Goal: Task Accomplishment & Management: Manage account settings

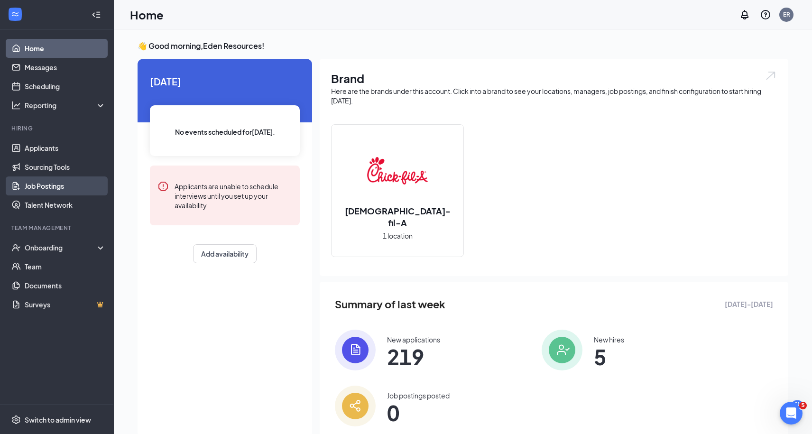
click at [55, 191] on link "Job Postings" at bounding box center [65, 185] width 81 height 19
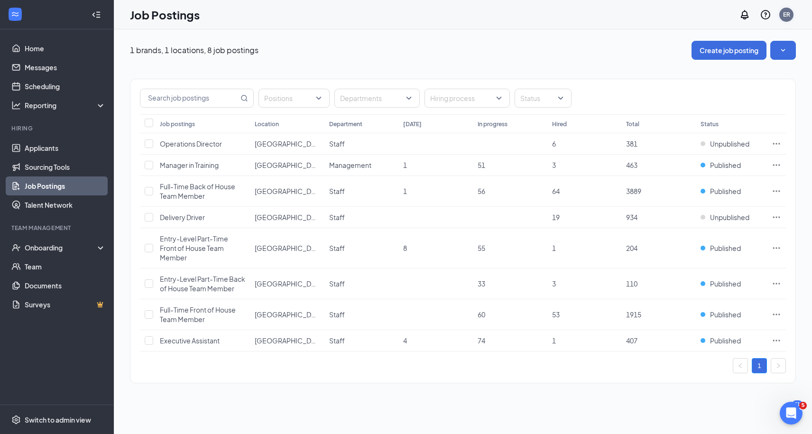
click at [788, 15] on div "ER" at bounding box center [786, 14] width 7 height 8
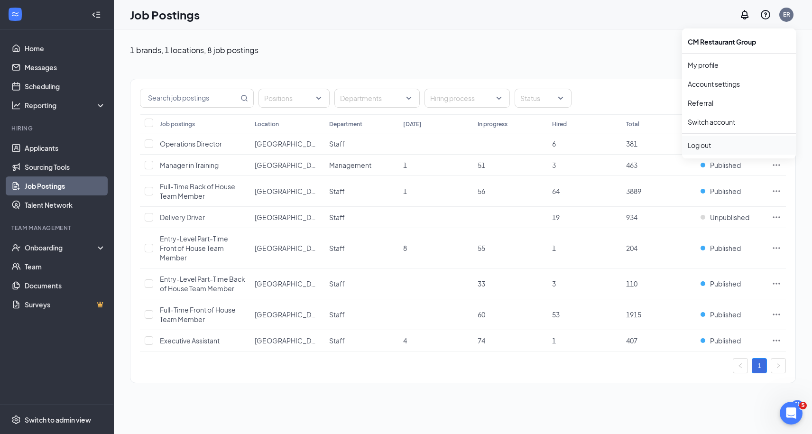
click at [705, 144] on div "Log out" at bounding box center [739, 144] width 102 height 9
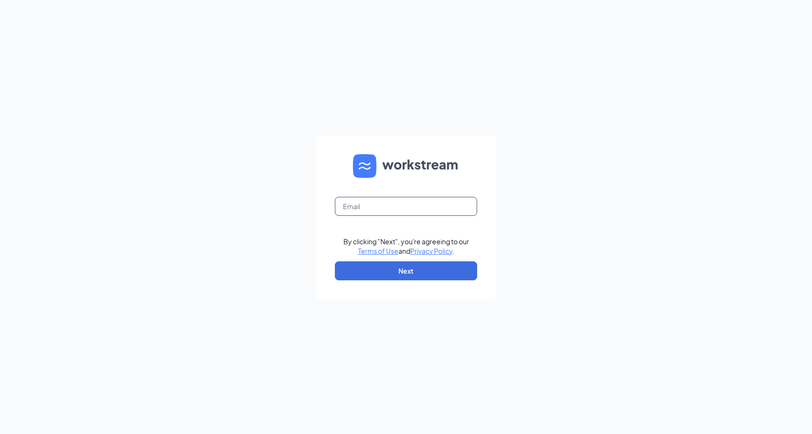
click at [460, 202] on input "text" at bounding box center [406, 206] width 142 height 19
type input "niki@edenresourcesllc.com"
click at [390, 276] on button "Next" at bounding box center [406, 270] width 142 height 19
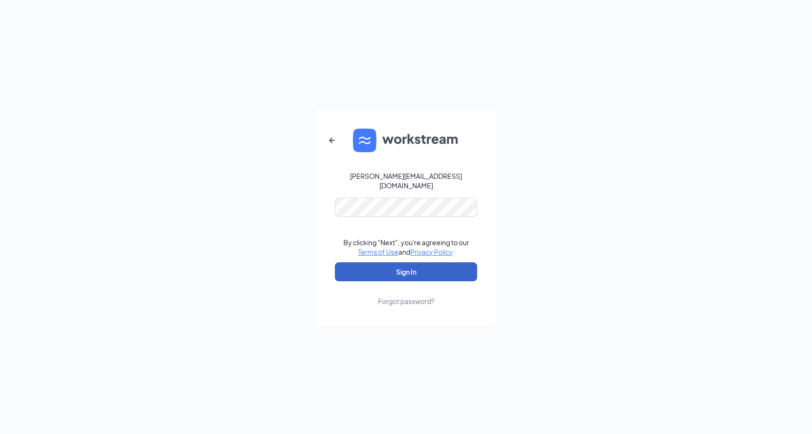
click at [425, 263] on button "Sign In" at bounding box center [406, 271] width 142 height 19
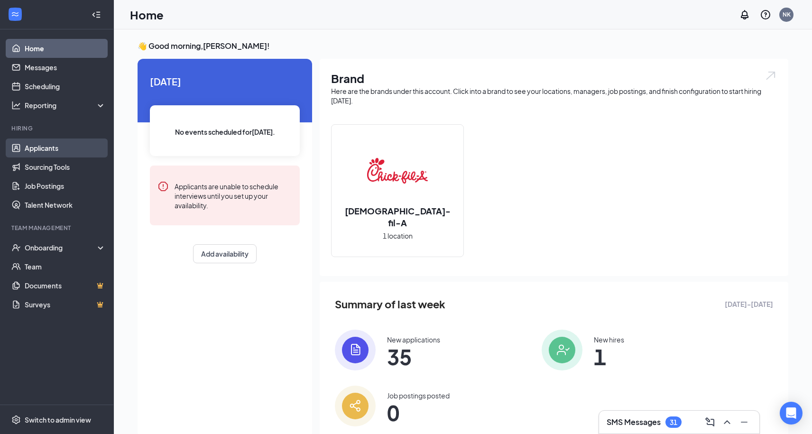
click at [42, 147] on link "Applicants" at bounding box center [65, 147] width 81 height 19
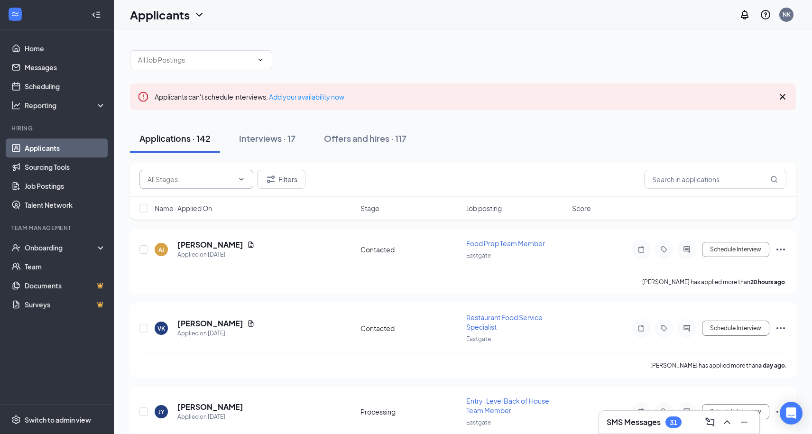
click at [223, 181] on input "text" at bounding box center [190, 179] width 86 height 10
click at [206, 199] on div "Contacted (4)" at bounding box center [204, 197] width 99 height 10
type input "Contacted (4)"
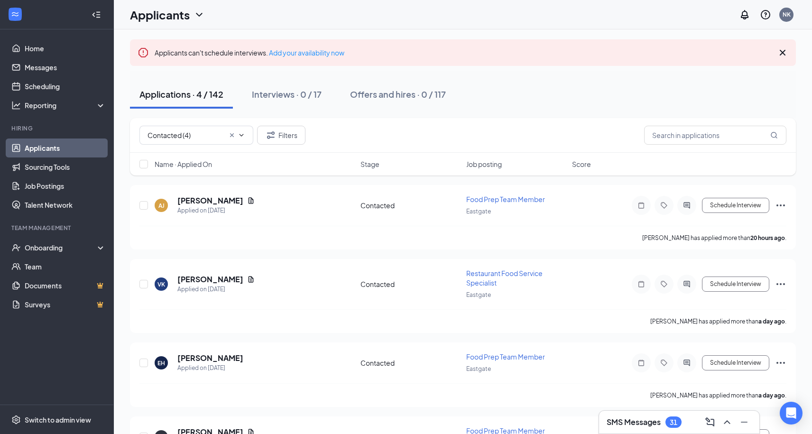
scroll to position [100, 0]
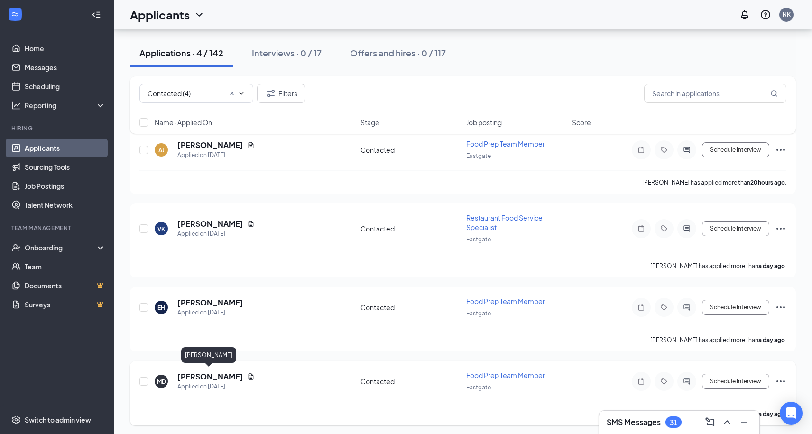
click at [196, 374] on h5 "Mounir Dagana" at bounding box center [210, 376] width 66 height 10
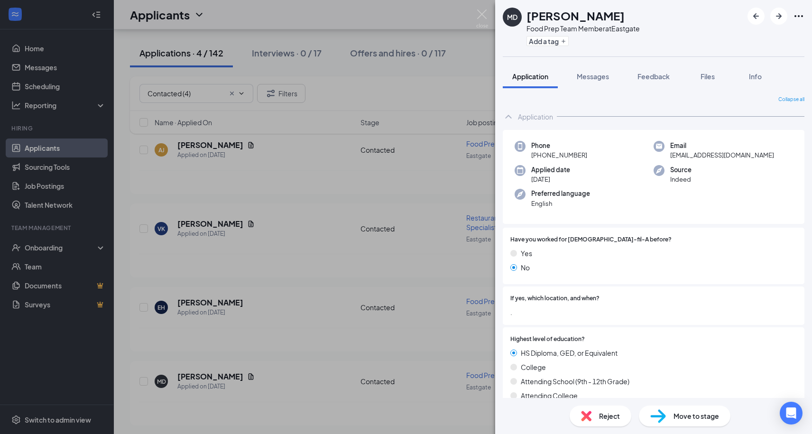
click at [529, 19] on h1 "Mounir Dagana" at bounding box center [575, 16] width 98 height 16
copy h1 "Mounir Dagana"
drag, startPoint x: 539, startPoint y: 156, endPoint x: 587, endPoint y: 156, distance: 47.4
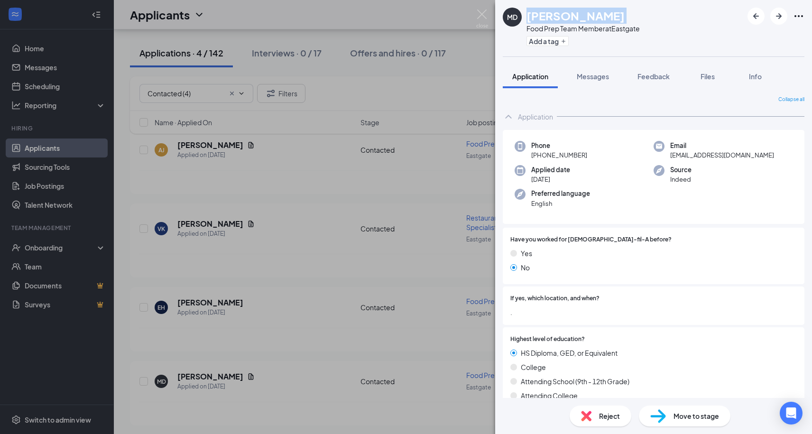
click at [587, 156] on div "Phone +1 (516) 631-8001" at bounding box center [583, 150] width 139 height 19
copy span "(516) 631-8001"
click at [672, 153] on span "dagana.mounir@gmail.com" at bounding box center [722, 154] width 104 height 9
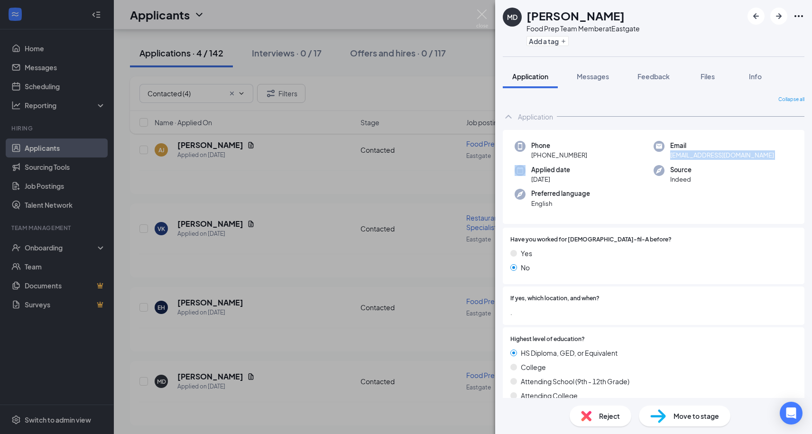
copy span "dagana.mounir@gmail.com"
click at [544, 12] on h1 "Mounir Dagana" at bounding box center [575, 16] width 98 height 16
copy h1 "Mounir Dagana"
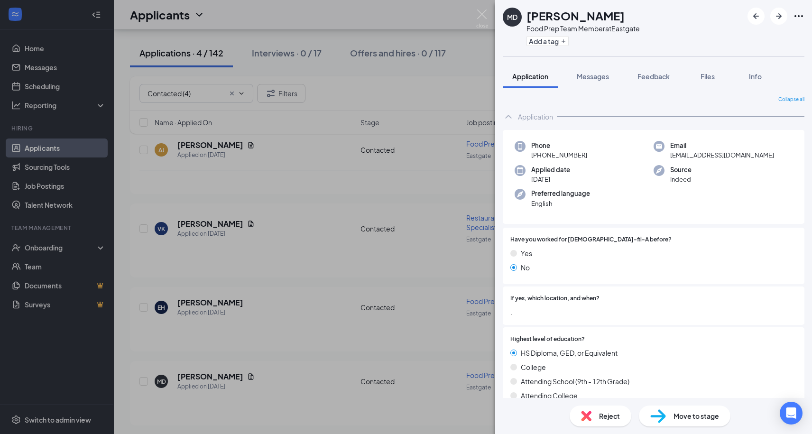
click at [485, 9] on div "MD Mounir Dagana Food Prep Team Member at Eastgate Add a tag Application Messag…" at bounding box center [406, 217] width 812 height 434
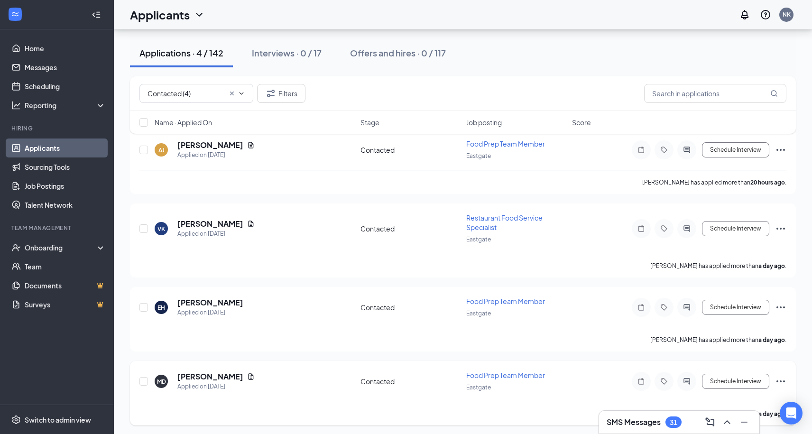
click at [785, 376] on icon "Ellipses" at bounding box center [780, 381] width 11 height 11
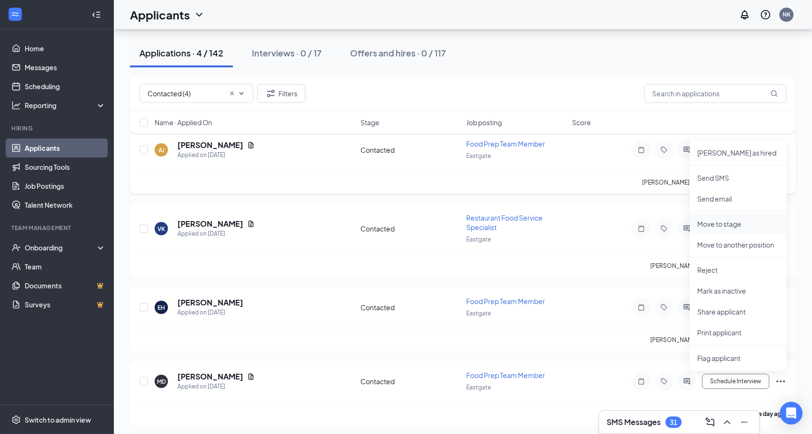
click at [735, 221] on p "Move to stage" at bounding box center [738, 223] width 82 height 9
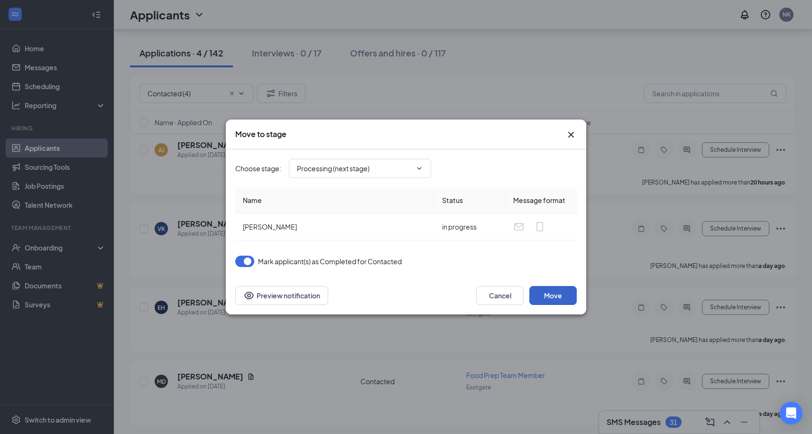
click at [552, 298] on button "Move" at bounding box center [552, 295] width 47 height 19
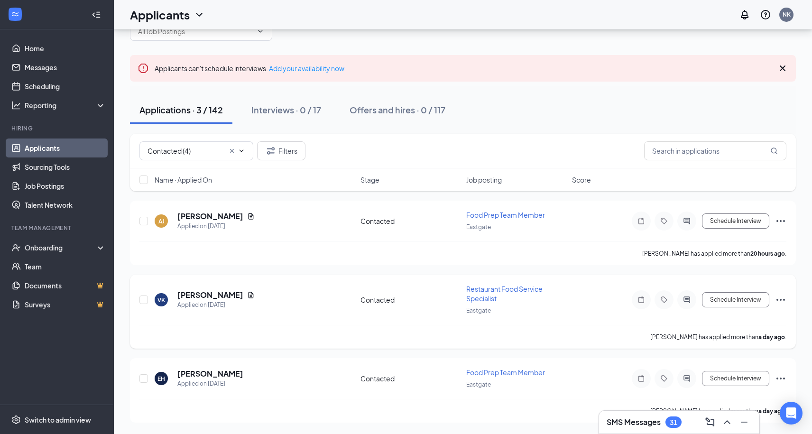
scroll to position [26, 0]
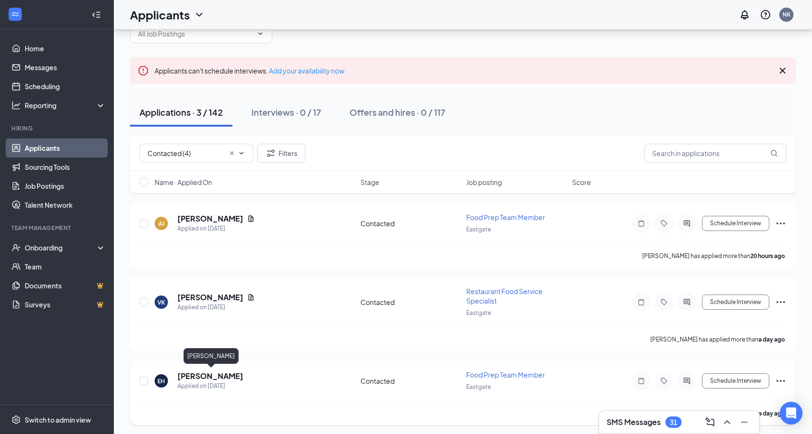
click at [220, 374] on h5 "Elias Hladky-Grant" at bounding box center [210, 376] width 66 height 10
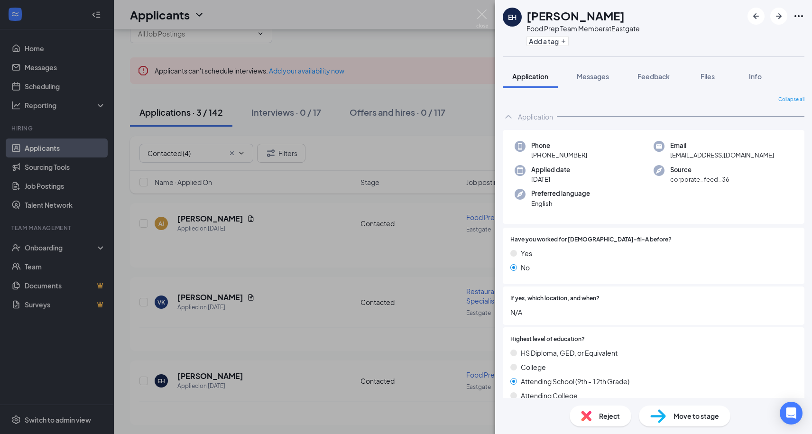
click at [623, 14] on h1 "Elias Hladky-Grant" at bounding box center [575, 16] width 98 height 16
copy h1 "Elias Hladky-Grant"
drag, startPoint x: 539, startPoint y: 156, endPoint x: 585, endPoint y: 156, distance: 46.5
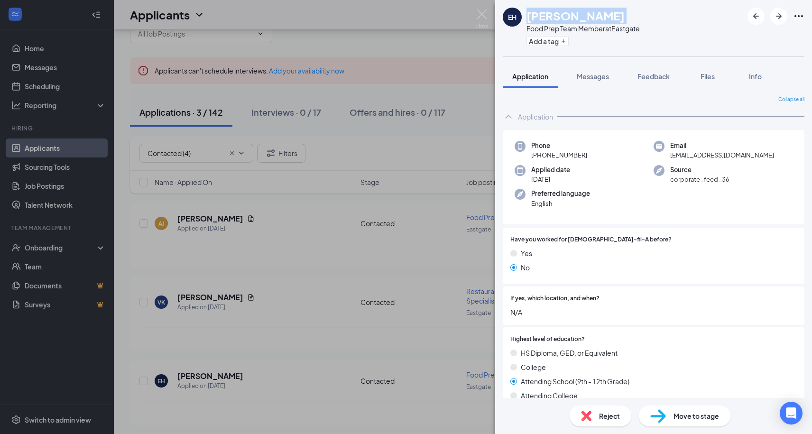
click at [585, 156] on div "Phone +1 (513) 383-2469" at bounding box center [583, 150] width 139 height 19
copy span "(513) 383-2469"
click at [676, 155] on span "elhladkygrant08@gmail.com" at bounding box center [722, 154] width 104 height 9
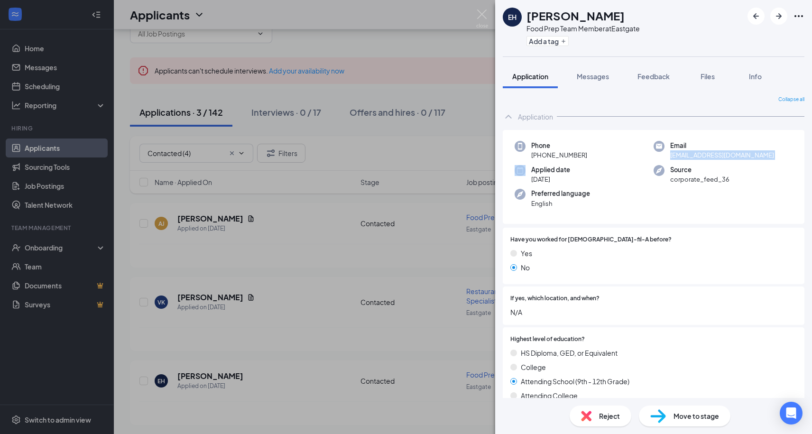
copy span "elhladkygrant08@gmail.com"
click at [481, 14] on img at bounding box center [482, 18] width 12 height 18
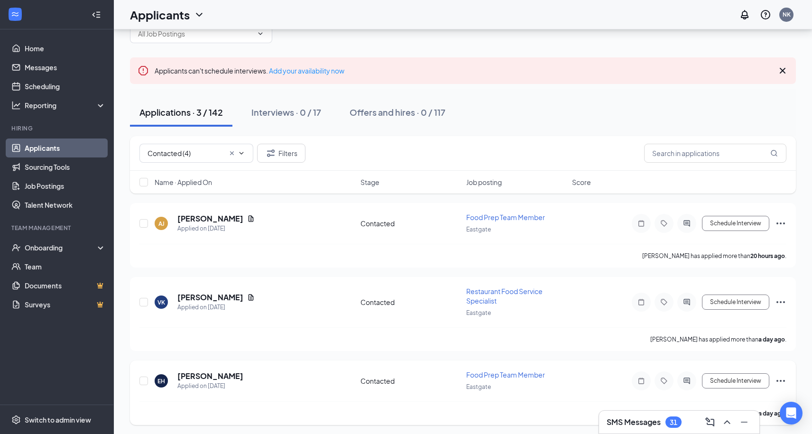
click at [783, 380] on icon "Ellipses" at bounding box center [780, 381] width 9 height 2
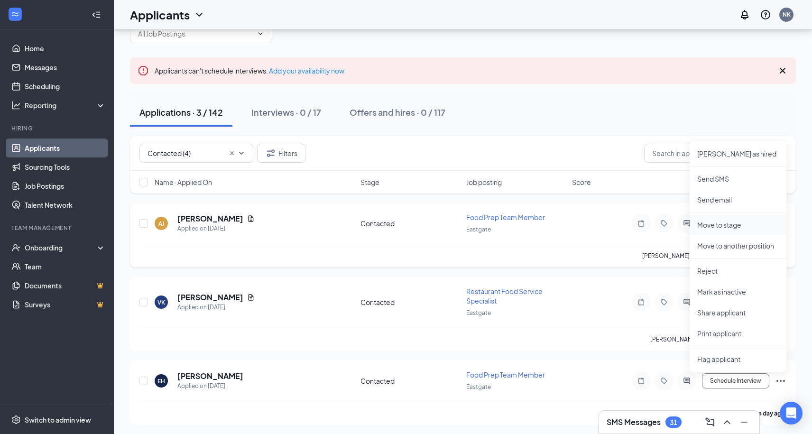
click at [731, 227] on p "Move to stage" at bounding box center [738, 224] width 82 height 9
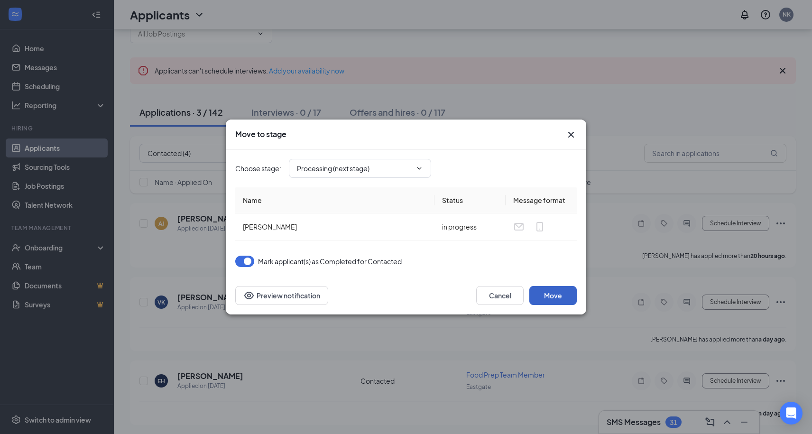
click at [560, 295] on button "Move" at bounding box center [552, 295] width 47 height 19
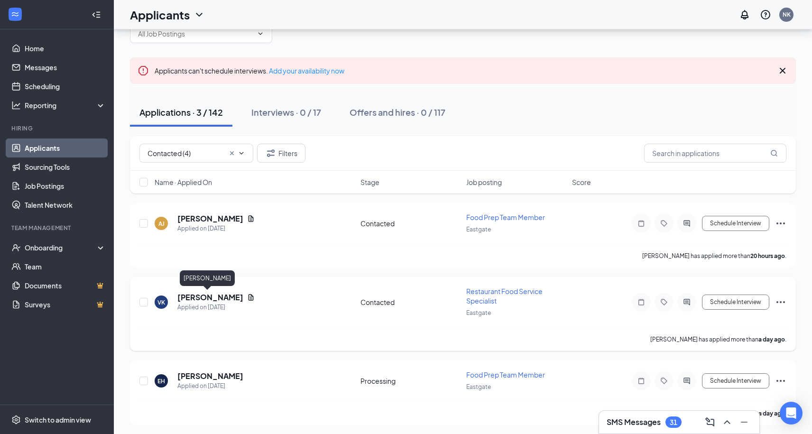
click at [202, 297] on h5 "Vae Kearney" at bounding box center [210, 297] width 66 height 10
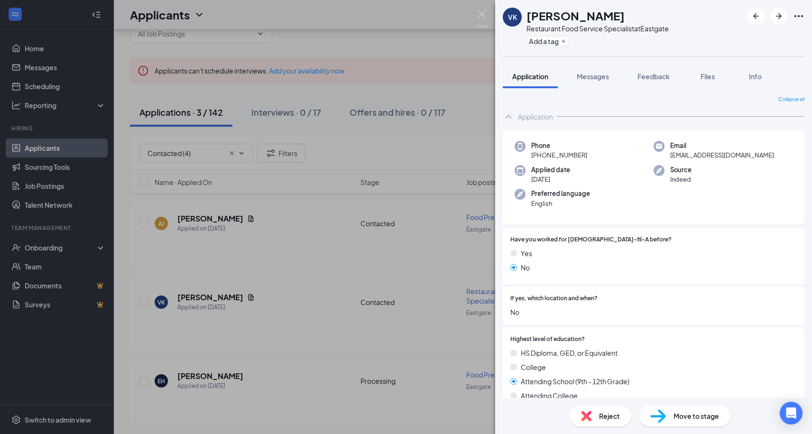
click at [570, 14] on h1 "Vae Kearney" at bounding box center [575, 16] width 98 height 16
copy h1 "Vae Kearney"
drag, startPoint x: 538, startPoint y: 156, endPoint x: 594, endPoint y: 156, distance: 55.9
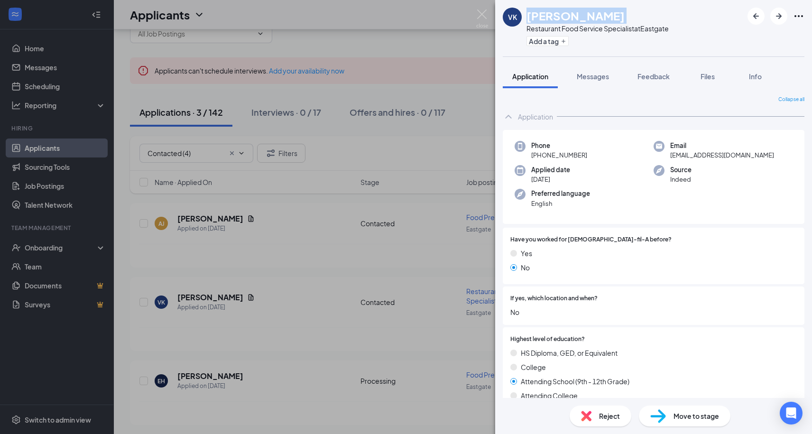
click at [594, 156] on div "Phone +1 (513) 493-7045" at bounding box center [583, 150] width 139 height 19
copy span "(513) 493-7045"
click at [480, 6] on div "VK Vae Kearney Restaurant Food Service Specialist at Eastgate Add a tag Applica…" at bounding box center [406, 217] width 812 height 434
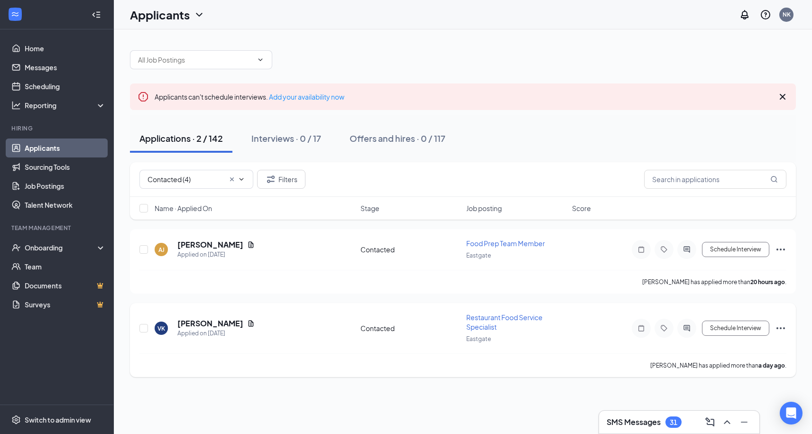
click at [785, 327] on icon "Ellipses" at bounding box center [780, 327] width 11 height 11
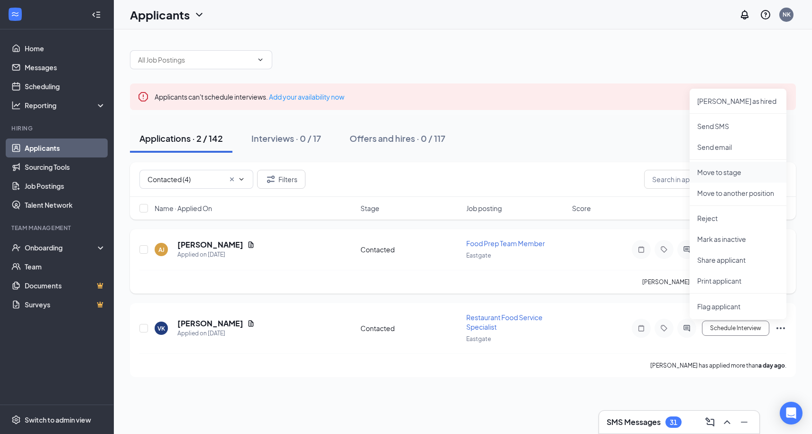
click at [716, 172] on p "Move to stage" at bounding box center [738, 171] width 82 height 9
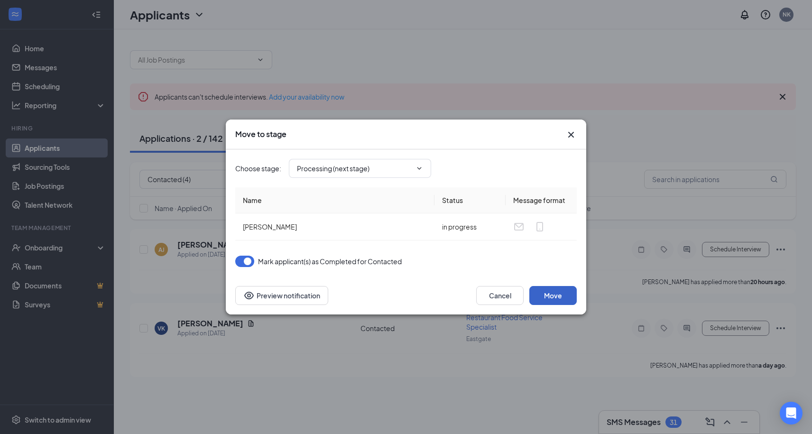
click at [552, 293] on button "Move" at bounding box center [552, 295] width 47 height 19
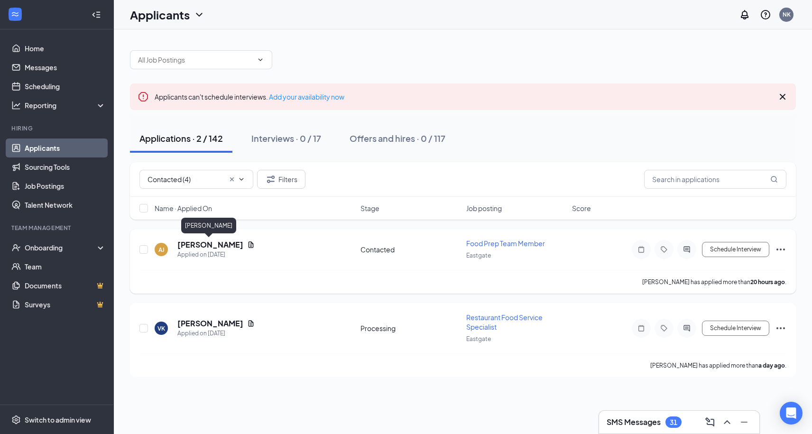
click at [217, 246] on h5 "Amanda Jansen" at bounding box center [210, 244] width 66 height 10
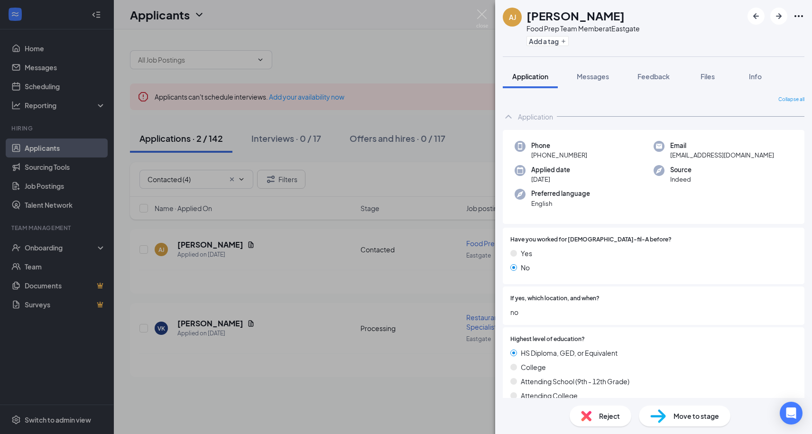
click at [562, 14] on h1 "Amanda Jansen" at bounding box center [575, 16] width 98 height 16
copy h1 "Amanda Jansen"
drag, startPoint x: 539, startPoint y: 157, endPoint x: 590, endPoint y: 157, distance: 51.2
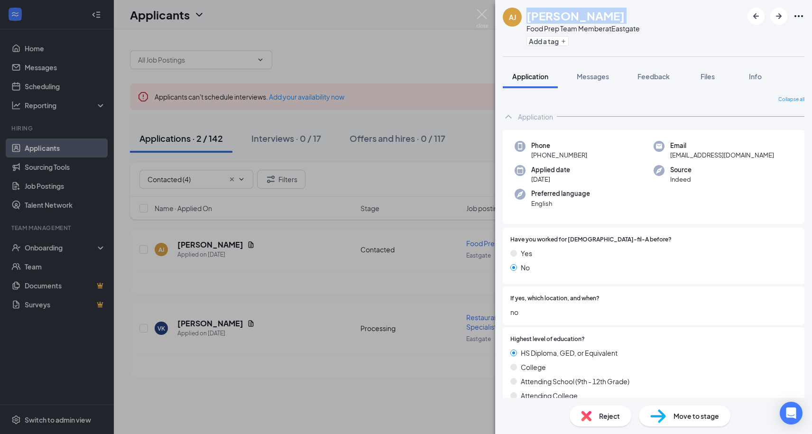
click at [590, 157] on div "Phone +1 (513) 235-3456" at bounding box center [583, 150] width 139 height 19
click at [683, 156] on span "tdunn@win4work.org" at bounding box center [722, 154] width 104 height 9
drag, startPoint x: 483, startPoint y: 16, endPoint x: 520, endPoint y: 65, distance: 61.6
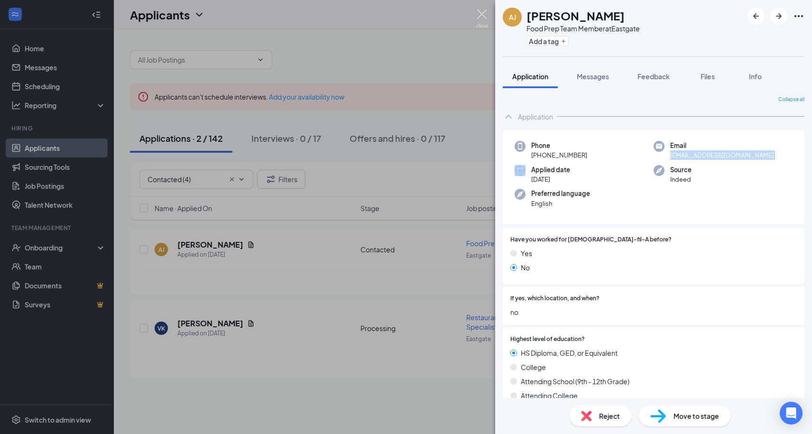
click at [483, 16] on img at bounding box center [482, 18] width 12 height 18
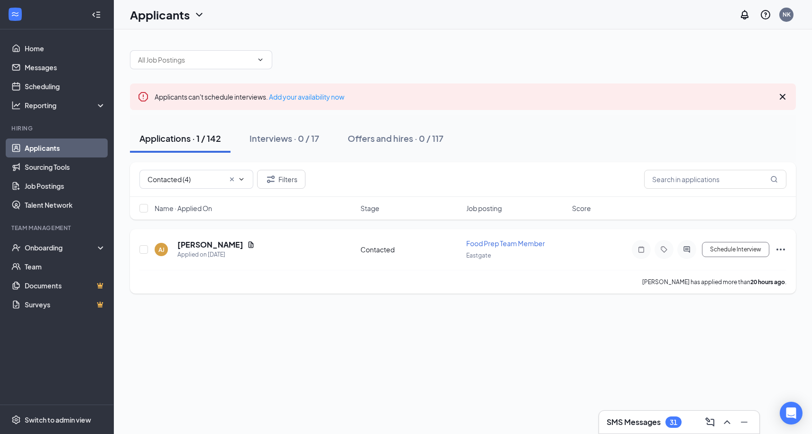
click at [783, 244] on icon "Ellipses" at bounding box center [780, 249] width 11 height 11
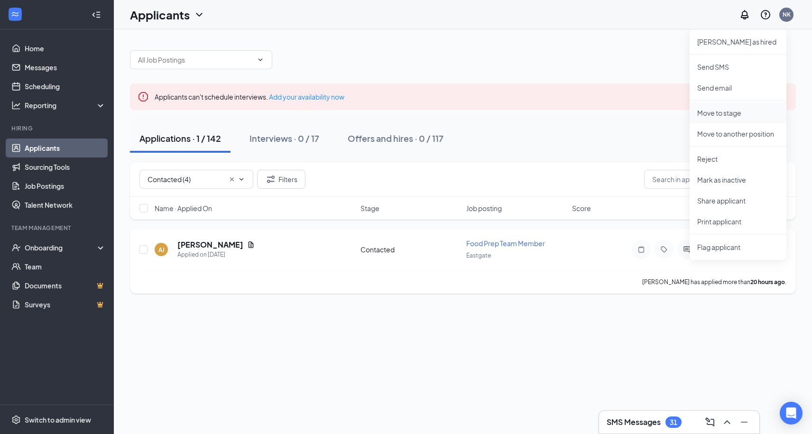
click at [715, 115] on p "Move to stage" at bounding box center [738, 112] width 82 height 9
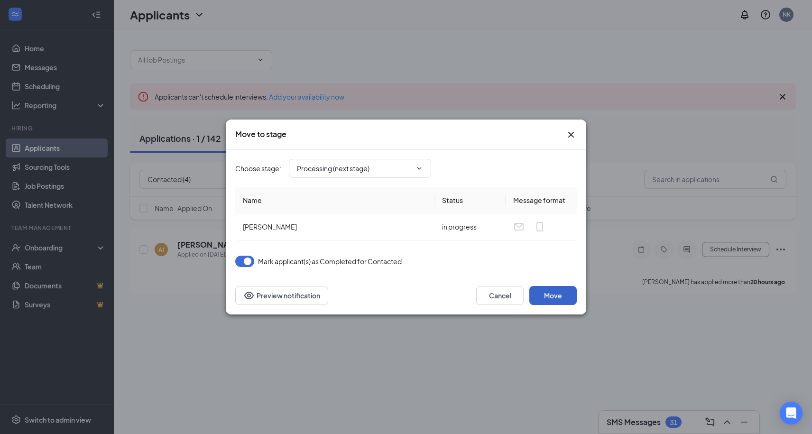
click at [550, 293] on button "Move" at bounding box center [552, 295] width 47 height 19
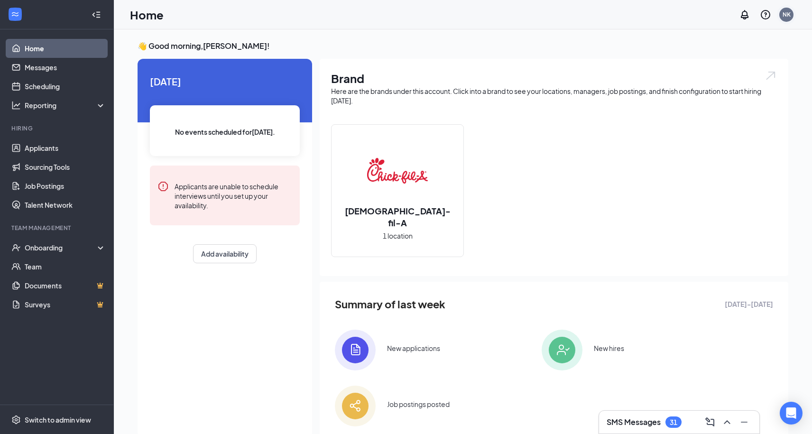
click at [781, 15] on div "NK" at bounding box center [786, 15] width 14 height 14
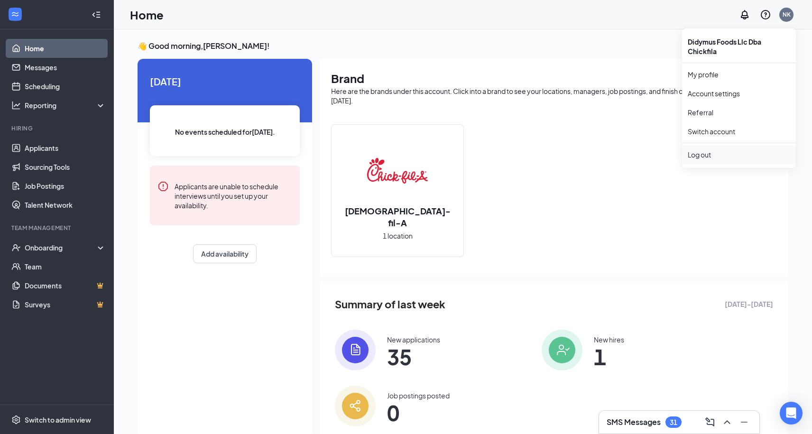
click at [711, 155] on div "Log out" at bounding box center [739, 154] width 102 height 9
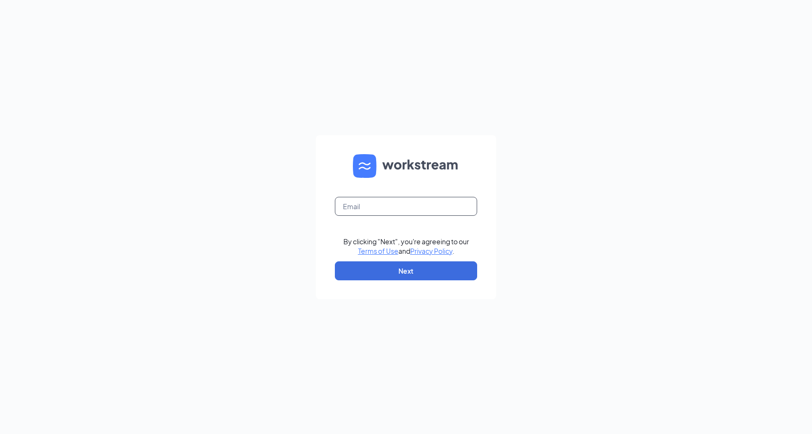
click at [456, 203] on input "text" at bounding box center [406, 206] width 142 height 19
type input "dave.terhune@cfafranchisee.com"
click at [414, 273] on button "Next" at bounding box center [406, 270] width 142 height 19
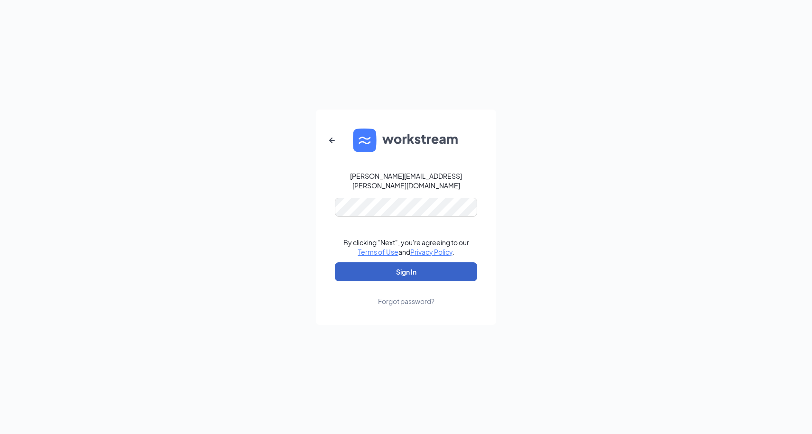
click at [417, 268] on button "Sign In" at bounding box center [406, 271] width 142 height 19
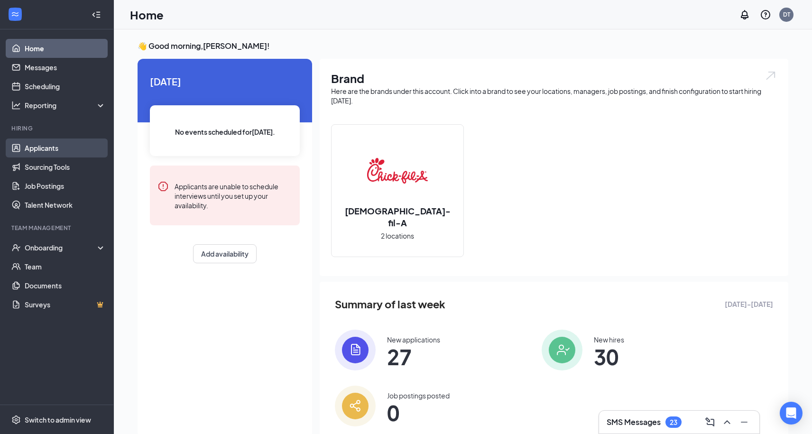
click at [53, 145] on link "Applicants" at bounding box center [65, 147] width 81 height 19
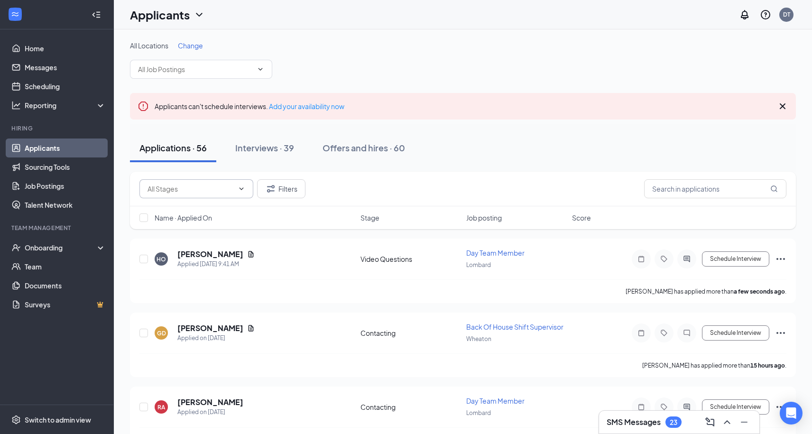
click at [238, 192] on icon "ChevronDown" at bounding box center [242, 189] width 8 height 8
click at [240, 187] on icon "ChevronDown" at bounding box center [242, 189] width 8 height 8
click at [240, 188] on icon "ChevronDown" at bounding box center [242, 189] width 8 height 8
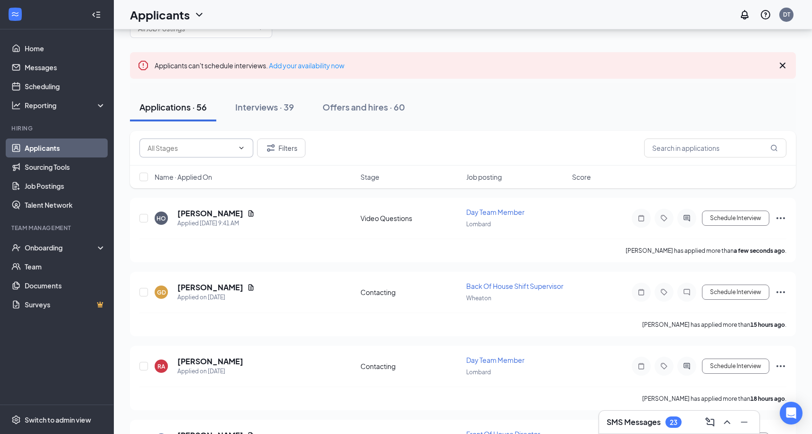
scroll to position [43, 0]
click at [241, 145] on icon "ChevronDown" at bounding box center [242, 146] width 8 height 8
click at [344, 139] on div "Filters" at bounding box center [462, 146] width 647 height 19
click at [243, 147] on icon "ChevronDown" at bounding box center [242, 146] width 8 height 8
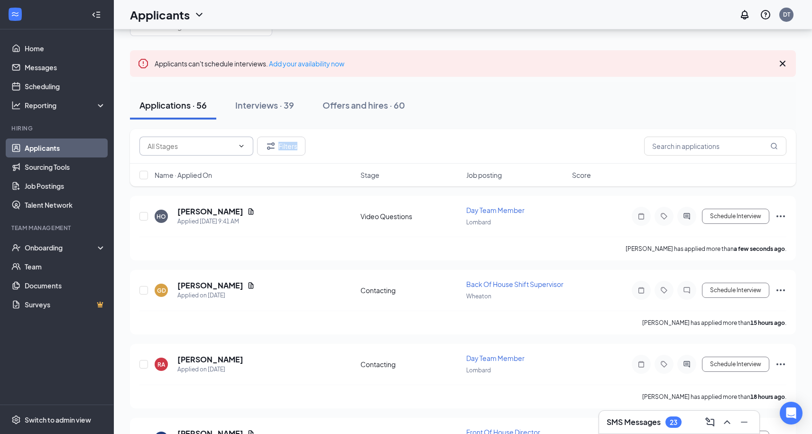
click at [243, 147] on icon "ChevronDown" at bounding box center [242, 146] width 8 height 8
click at [238, 147] on icon "ChevronDown" at bounding box center [242, 146] width 8 height 8
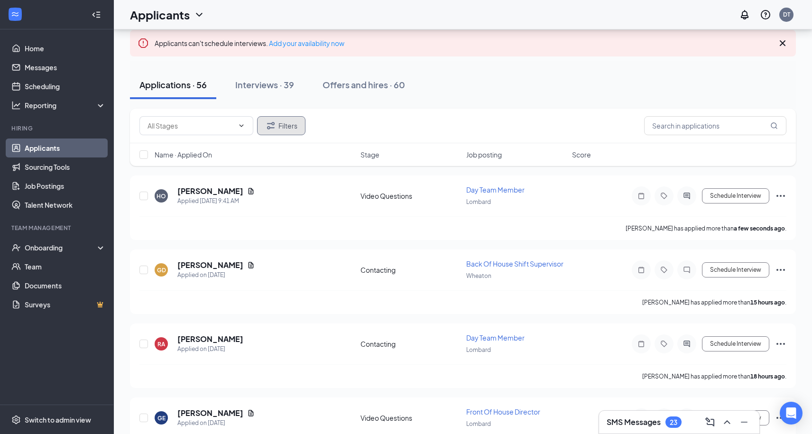
click at [276, 124] on icon "Filter" at bounding box center [270, 125] width 11 height 11
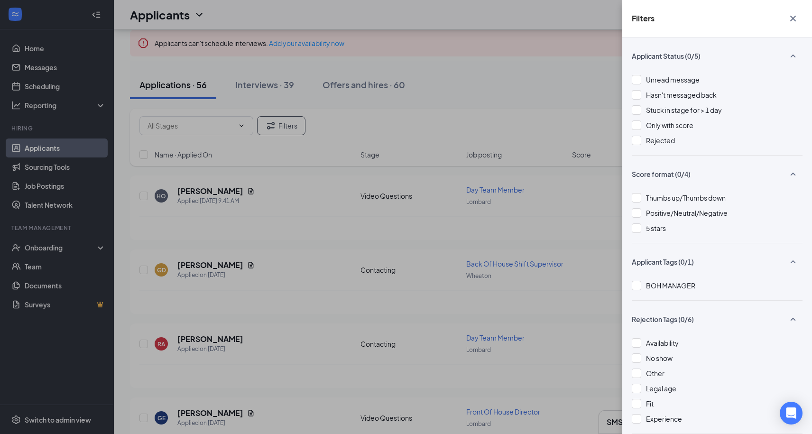
click at [796, 18] on icon "Cross" at bounding box center [792, 18] width 11 height 11
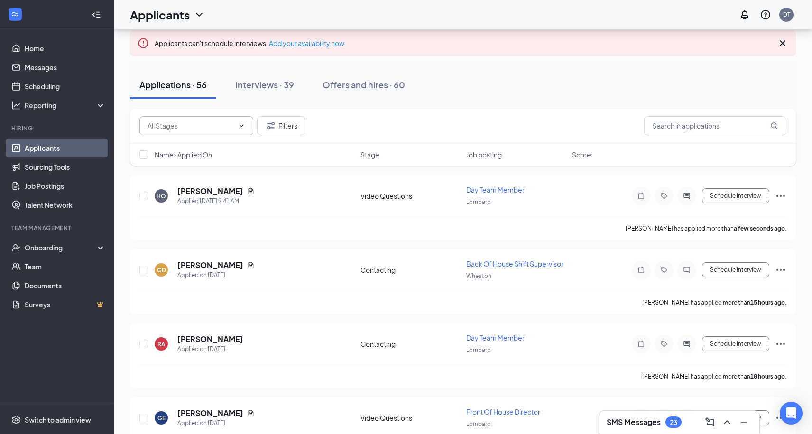
click at [225, 125] on input "text" at bounding box center [190, 125] width 86 height 10
click at [177, 150] on div "Contacting (2)" at bounding box center [204, 144] width 114 height 22
type input "Contacting (2)"
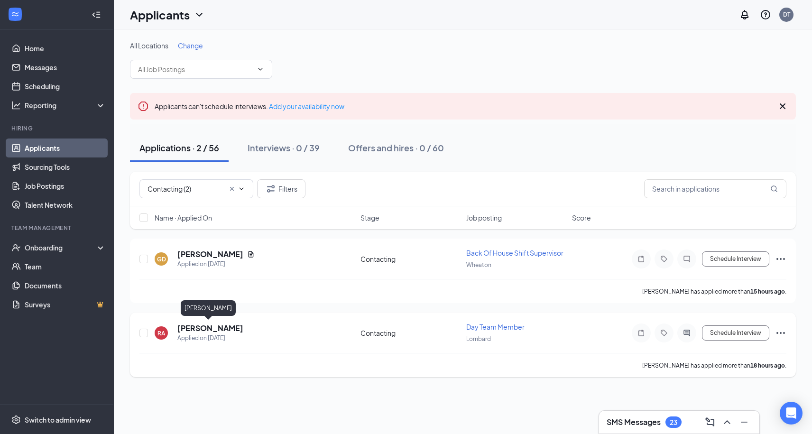
click at [210, 326] on h5 "[PERSON_NAME]" at bounding box center [210, 328] width 66 height 10
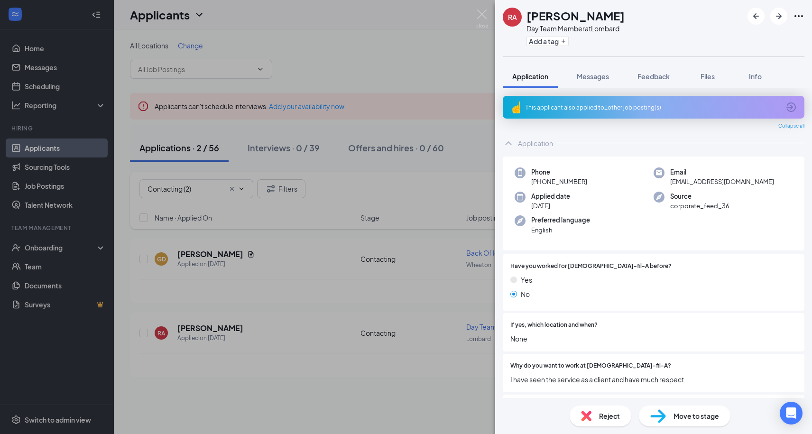
click at [589, 23] on h1 "[PERSON_NAME]" at bounding box center [575, 16] width 98 height 16
copy h1 "[PERSON_NAME]"
drag, startPoint x: 540, startPoint y: 182, endPoint x: 587, endPoint y: 182, distance: 46.9
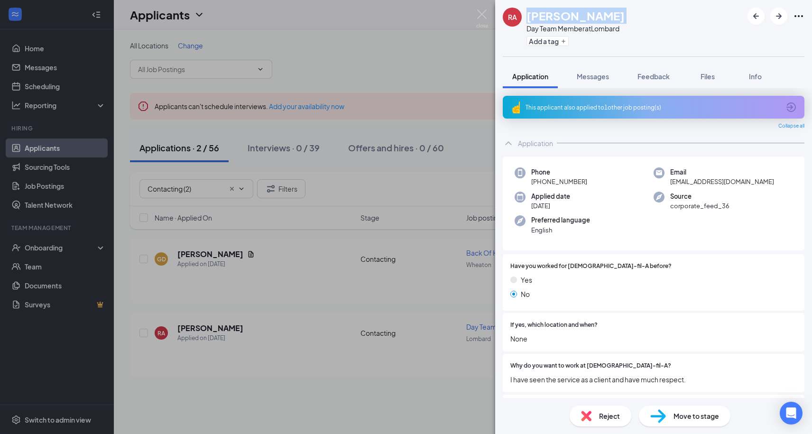
click at [587, 182] on div "Phone [PHONE_NUMBER]" at bounding box center [583, 176] width 139 height 19
copy span "[PHONE_NUMBER]"
drag, startPoint x: 670, startPoint y: 182, endPoint x: 784, endPoint y: 182, distance: 113.8
click at [774, 182] on span "[EMAIL_ADDRESS][DOMAIN_NAME]" at bounding box center [722, 181] width 104 height 9
copy span "[EMAIL_ADDRESS][DOMAIN_NAME]"
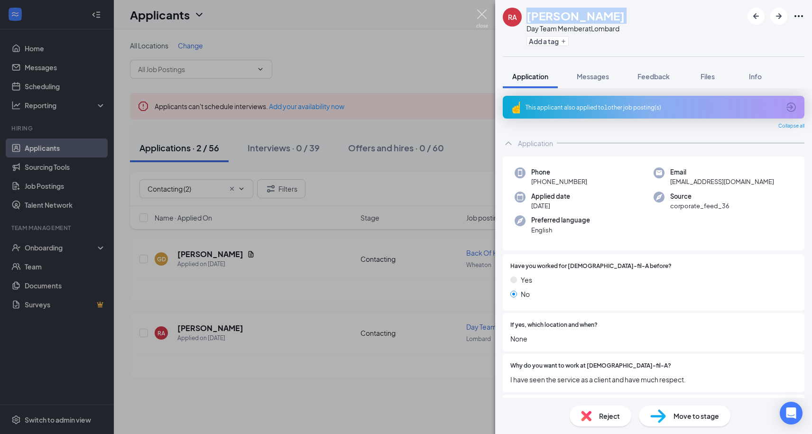
click at [483, 14] on img at bounding box center [482, 18] width 12 height 18
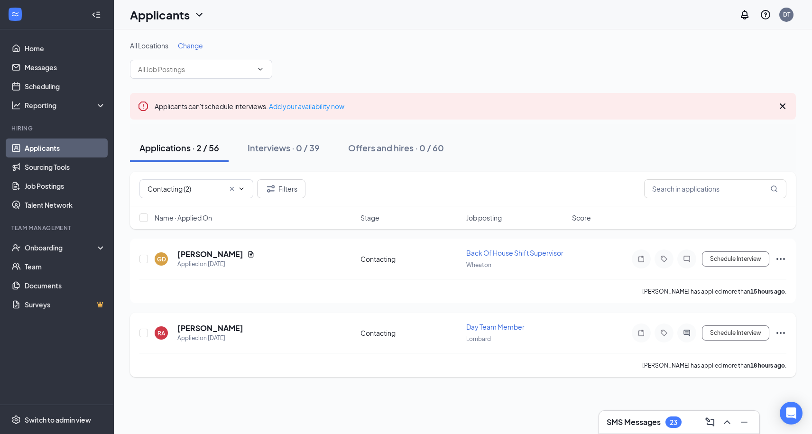
click at [783, 332] on icon "Ellipses" at bounding box center [780, 333] width 9 height 2
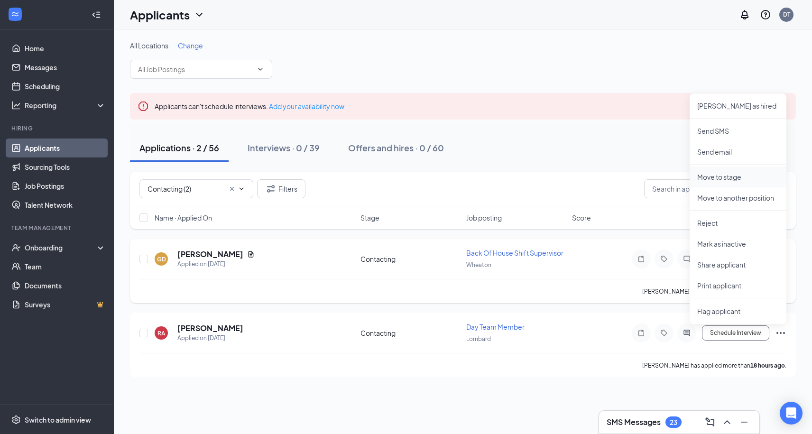
click at [730, 174] on p "Move to stage" at bounding box center [738, 176] width 82 height 9
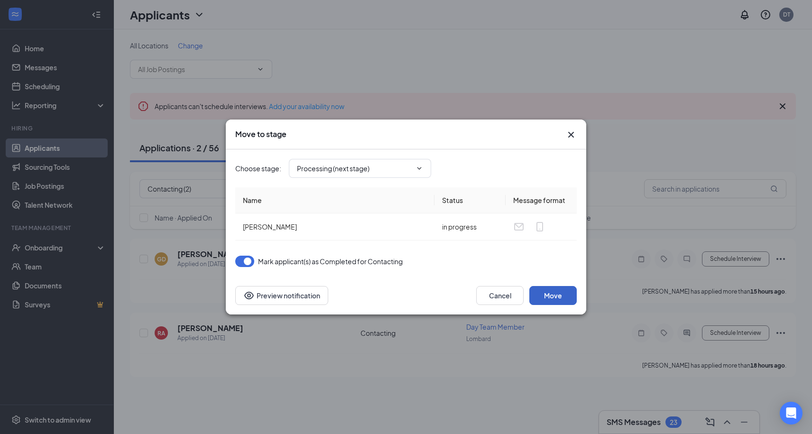
click at [562, 292] on button "Move" at bounding box center [552, 295] width 47 height 19
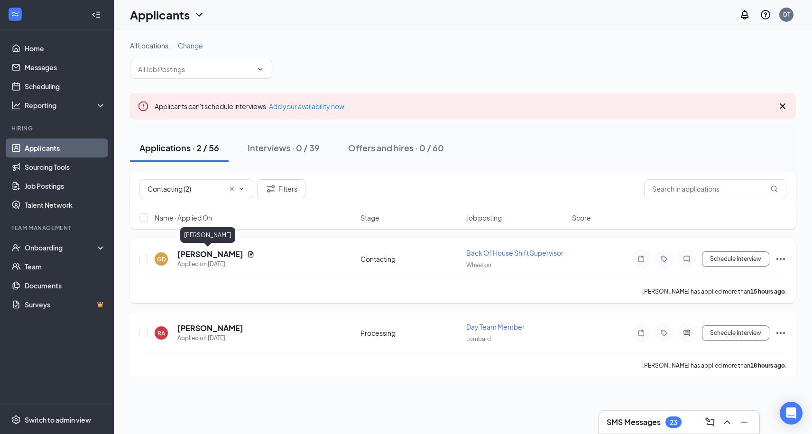
click at [201, 254] on h5 "[PERSON_NAME]" at bounding box center [210, 254] width 66 height 10
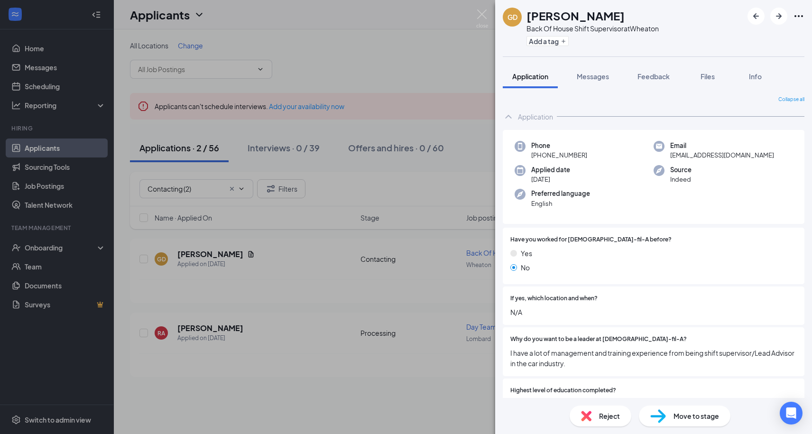
click at [550, 18] on h1 "[PERSON_NAME]" at bounding box center [575, 16] width 98 height 16
copy h1 "[PERSON_NAME]"
click at [714, 77] on span "Files" at bounding box center [707, 76] width 14 height 9
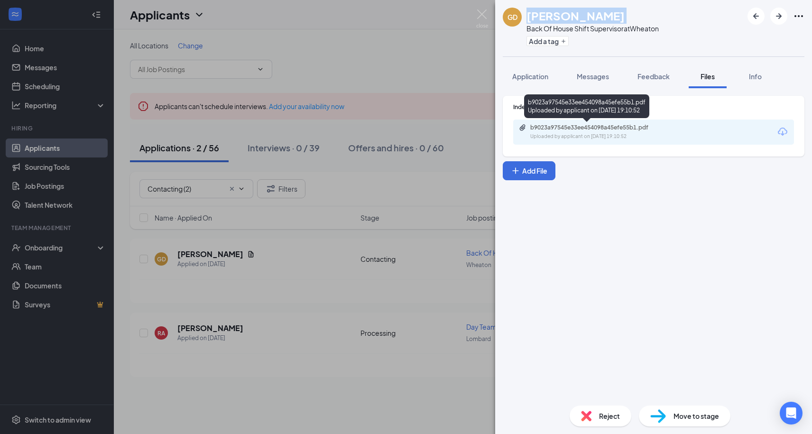
click at [589, 130] on div "b9023a97545e33ee454098a45efe55b1.pdf" at bounding box center [596, 128] width 133 height 8
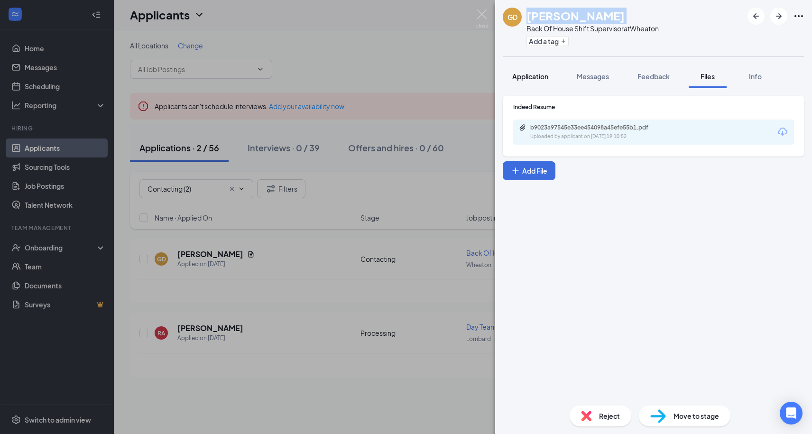
click at [532, 76] on span "Application" at bounding box center [530, 76] width 36 height 9
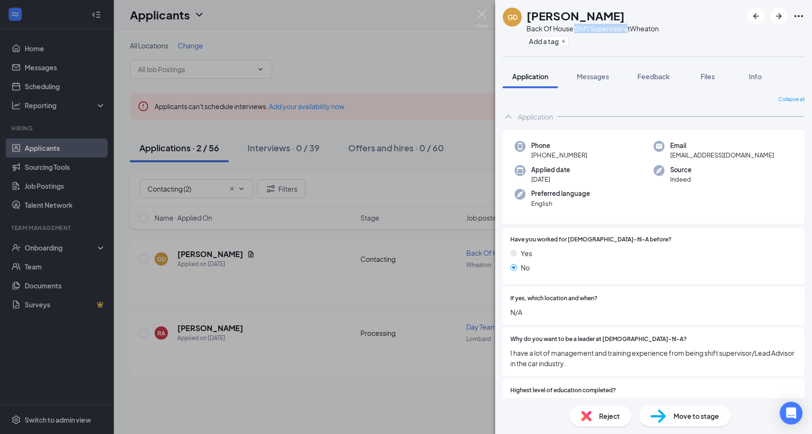
drag, startPoint x: 576, startPoint y: 27, endPoint x: 626, endPoint y: 28, distance: 49.8
click at [626, 28] on div "Back Of House Shift Supervisor at [GEOGRAPHIC_DATA]" at bounding box center [592, 28] width 132 height 9
copy div "Shift Supervisor"
drag, startPoint x: 539, startPoint y: 156, endPoint x: 594, endPoint y: 156, distance: 55.0
click at [594, 156] on div "Phone [PHONE_NUMBER]" at bounding box center [583, 150] width 139 height 19
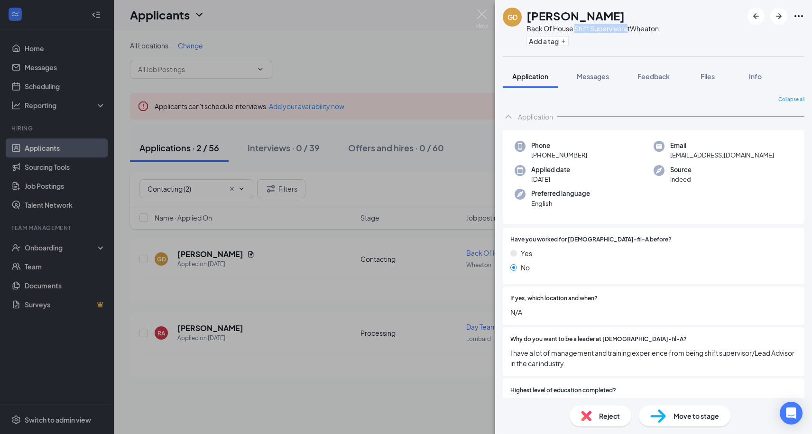
copy span "[PHONE_NUMBER]"
click at [681, 157] on span "[EMAIL_ADDRESS][DOMAIN_NAME]" at bounding box center [722, 154] width 104 height 9
copy span "[EMAIL_ADDRESS][DOMAIN_NAME]"
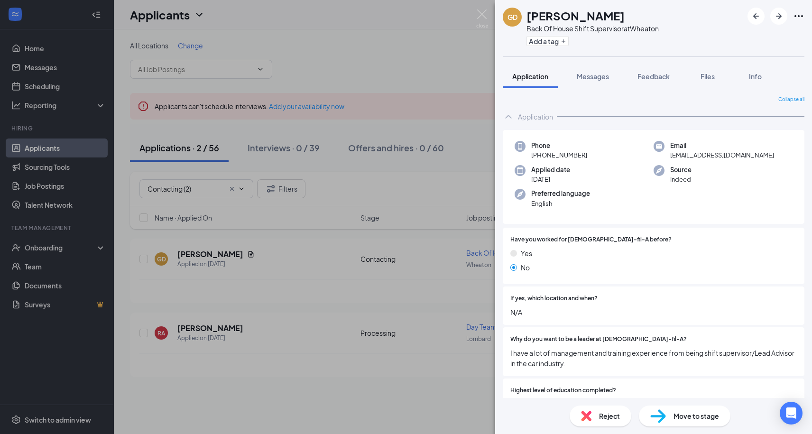
click at [543, 14] on h1 "[PERSON_NAME]" at bounding box center [575, 16] width 98 height 16
copy h1 "[PERSON_NAME]"
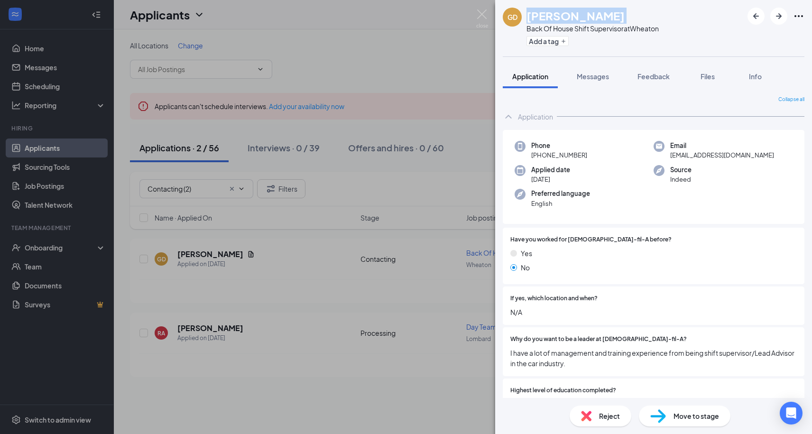
drag, startPoint x: 540, startPoint y: 157, endPoint x: 600, endPoint y: 157, distance: 60.2
click at [600, 157] on div "Phone [PHONE_NUMBER]" at bounding box center [583, 150] width 139 height 19
copy span "[PHONE_NUMBER]"
click at [679, 156] on span "[EMAIL_ADDRESS][DOMAIN_NAME]" at bounding box center [722, 154] width 104 height 9
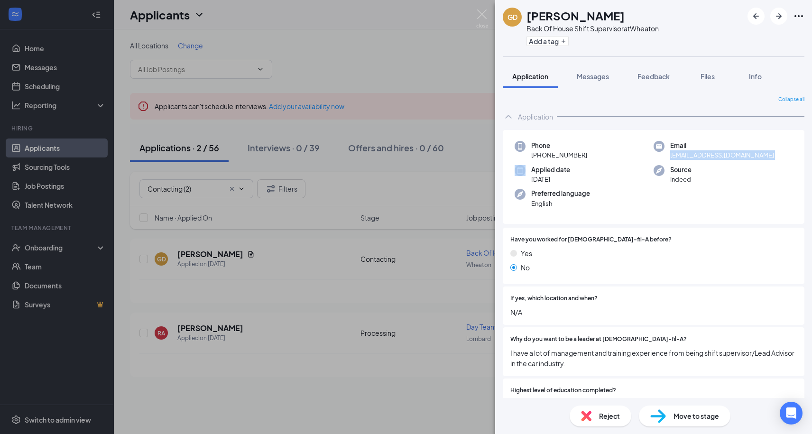
click at [679, 156] on span "[EMAIL_ADDRESS][DOMAIN_NAME]" at bounding box center [722, 154] width 104 height 9
click at [489, 18] on div "GD [PERSON_NAME] Back Of House Shift Supervisor at [GEOGRAPHIC_DATA] Add a tag …" at bounding box center [406, 217] width 812 height 434
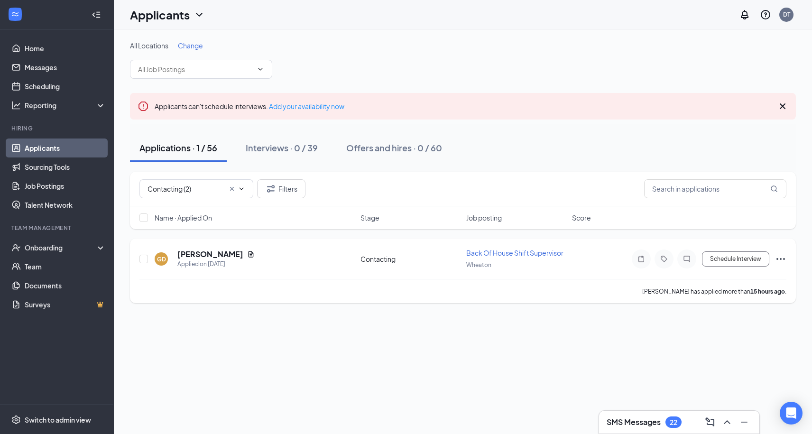
click at [781, 262] on icon "Ellipses" at bounding box center [780, 258] width 11 height 11
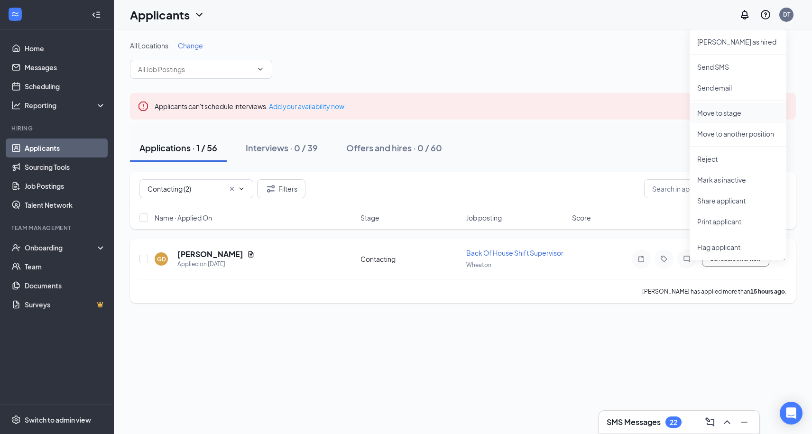
click at [737, 113] on p "Move to stage" at bounding box center [738, 112] width 82 height 9
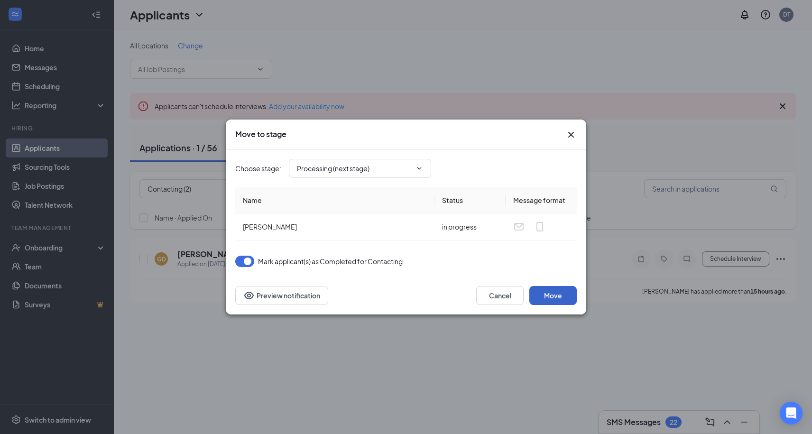
click at [562, 298] on button "Move" at bounding box center [552, 295] width 47 height 19
